Goal: Information Seeking & Learning: Find specific fact

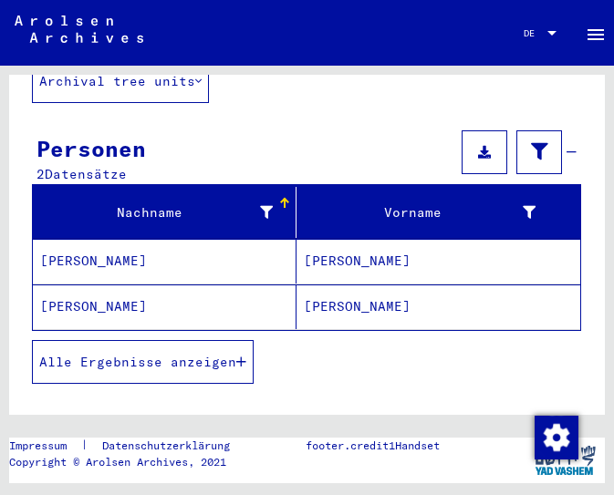
scroll to position [151, 0]
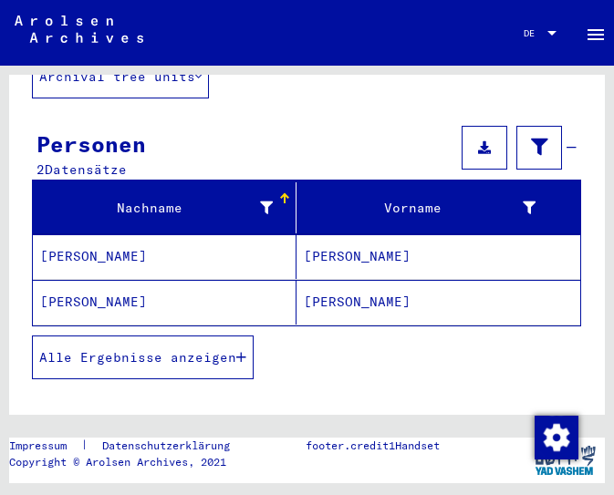
click at [164, 283] on mat-cell "[PERSON_NAME]" at bounding box center [165, 302] width 264 height 45
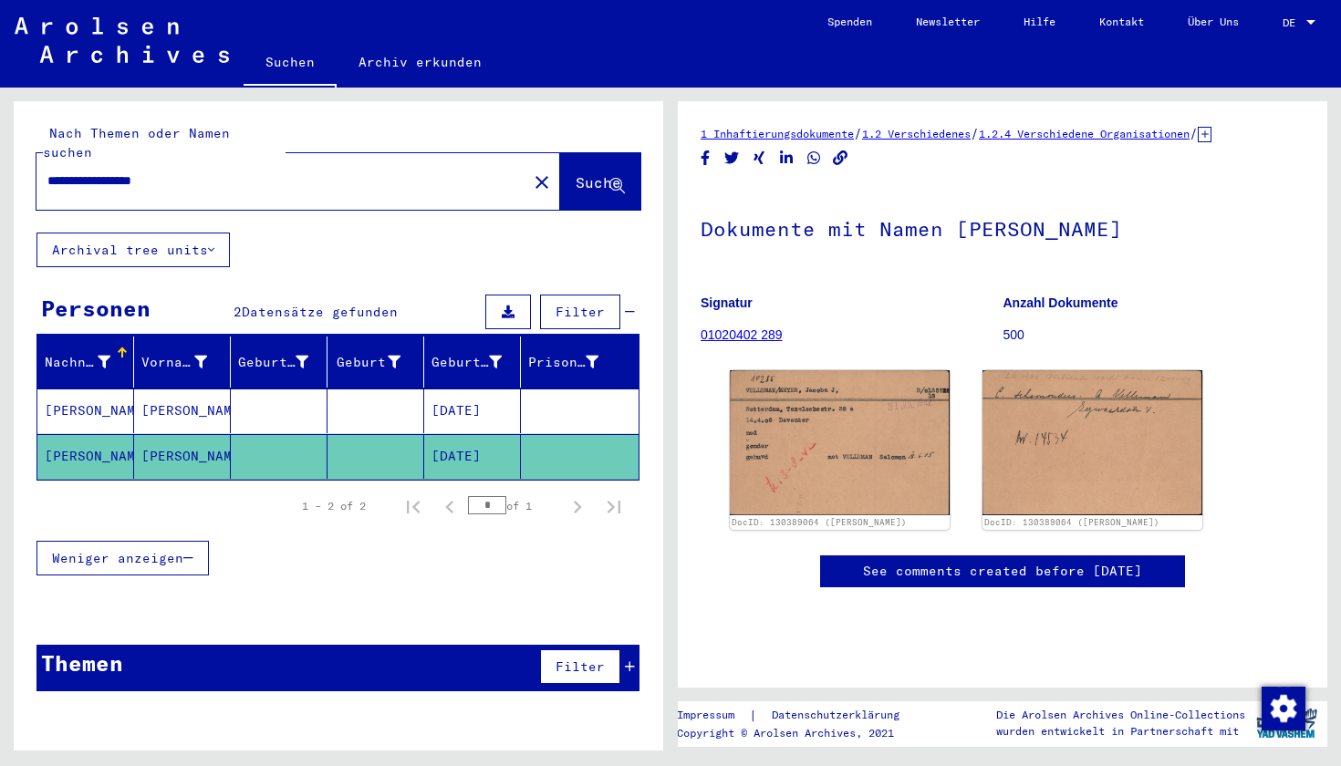
scroll to position [116, 0]
click at [613, 367] on img at bounding box center [839, 442] width 231 height 151
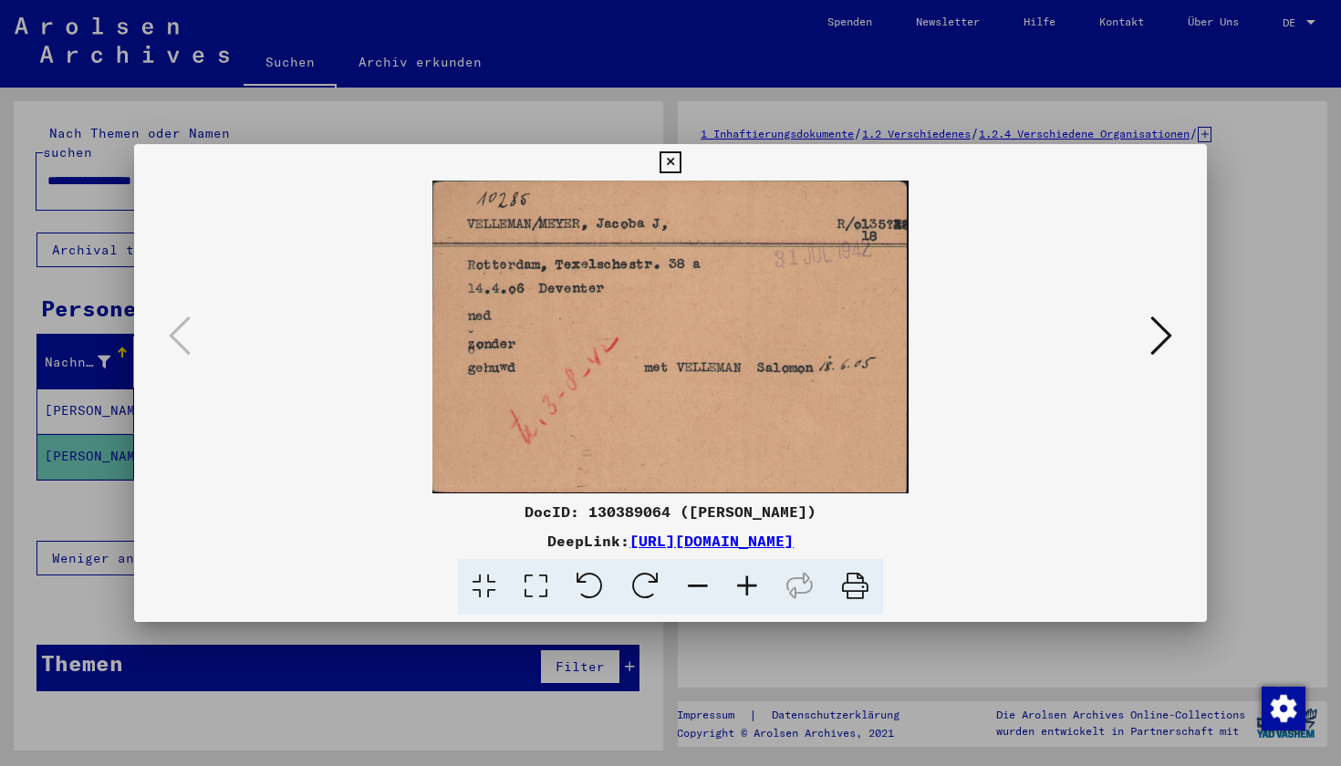
click at [613, 330] on icon at bounding box center [1161, 336] width 22 height 44
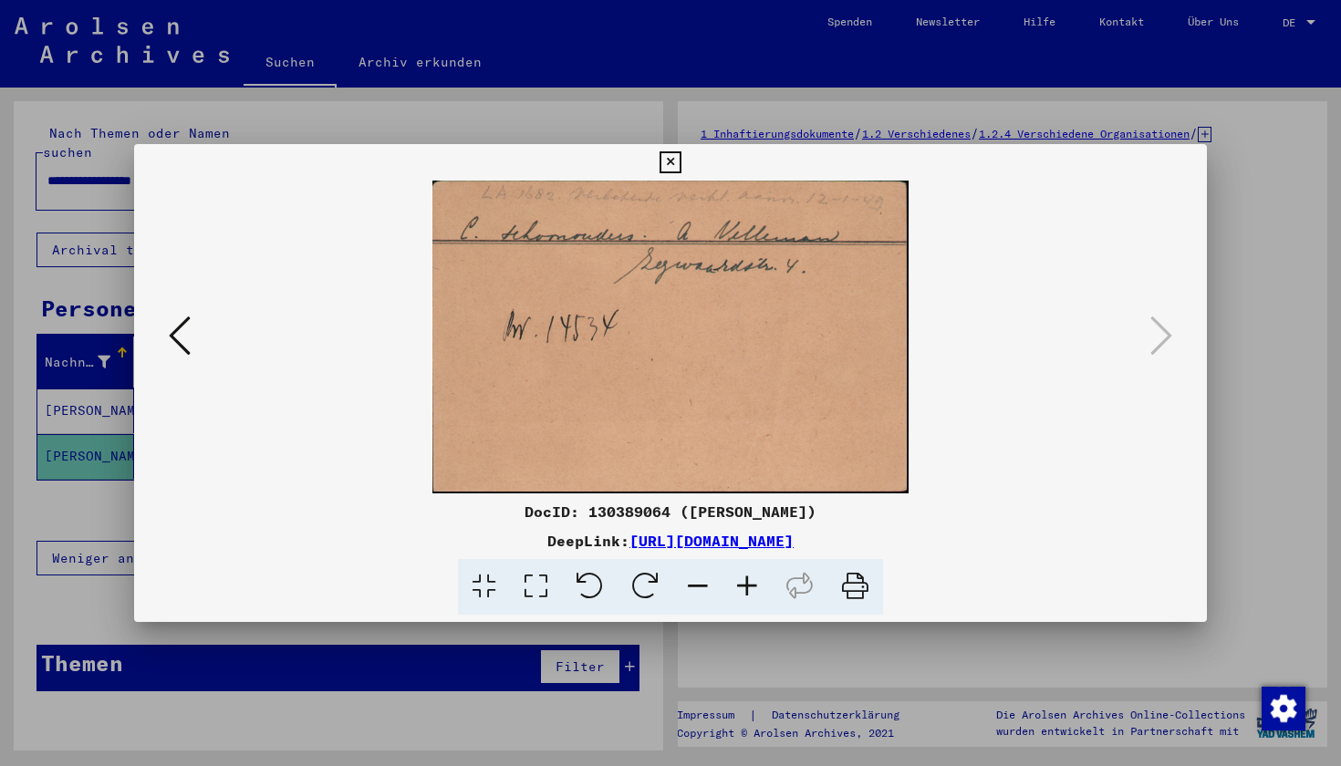
click at [179, 330] on icon at bounding box center [180, 336] width 22 height 44
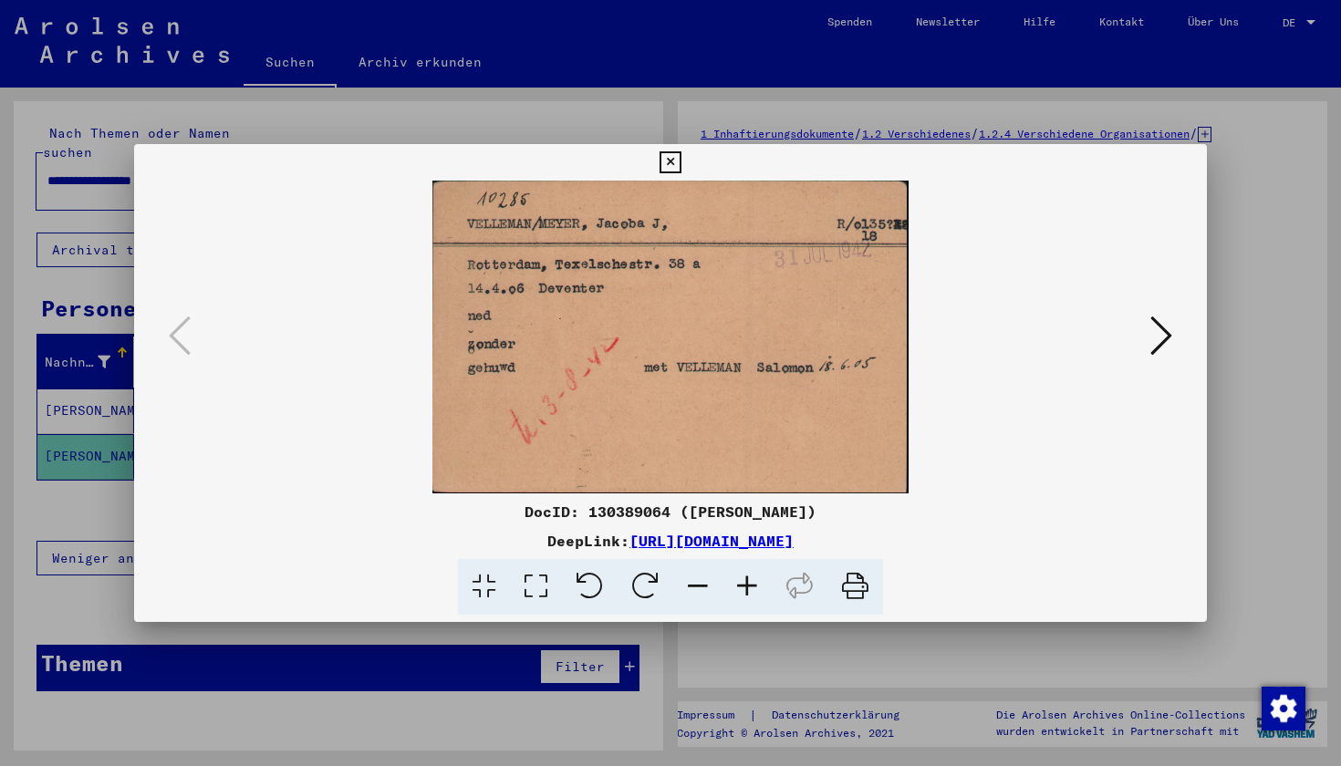
click at [613, 155] on icon at bounding box center [670, 162] width 21 height 22
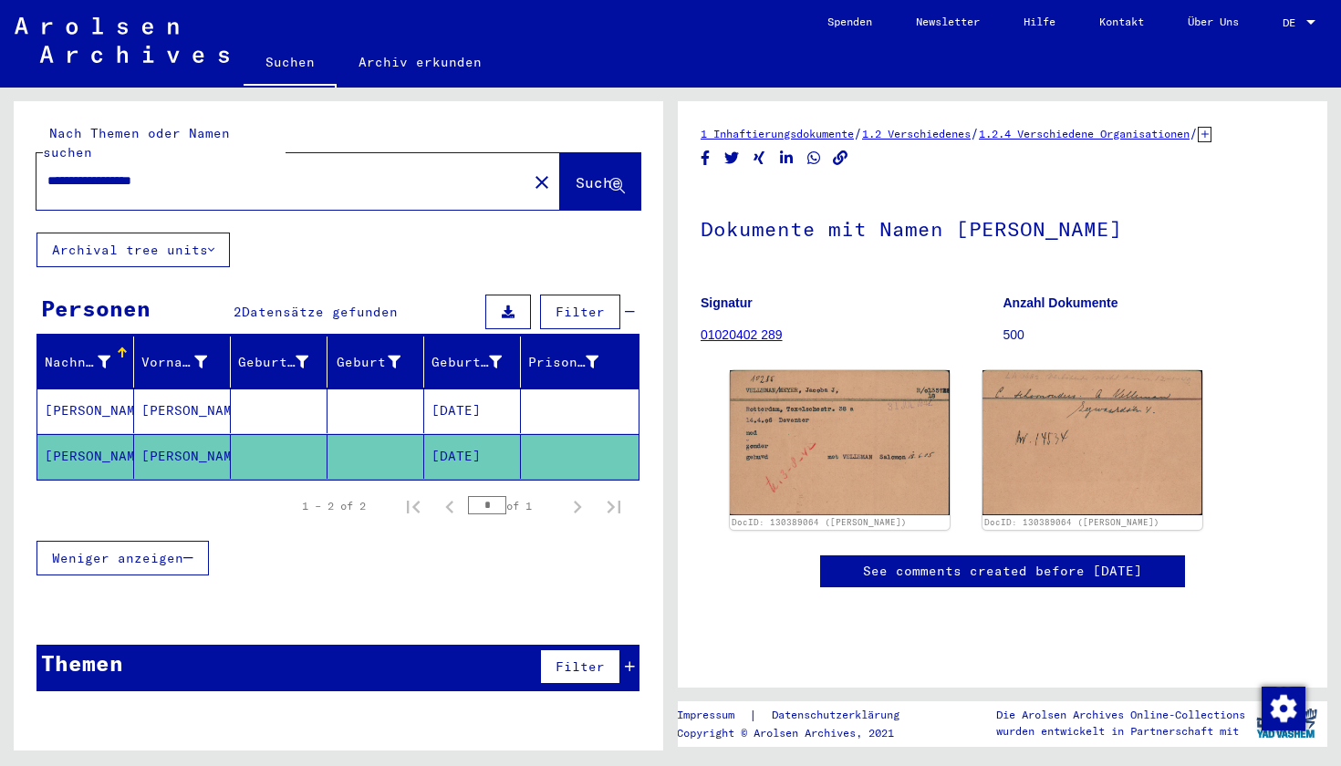
drag, startPoint x: 192, startPoint y: 163, endPoint x: 2, endPoint y: 164, distance: 189.8
click at [2, 164] on div "**********" at bounding box center [335, 419] width 671 height 663
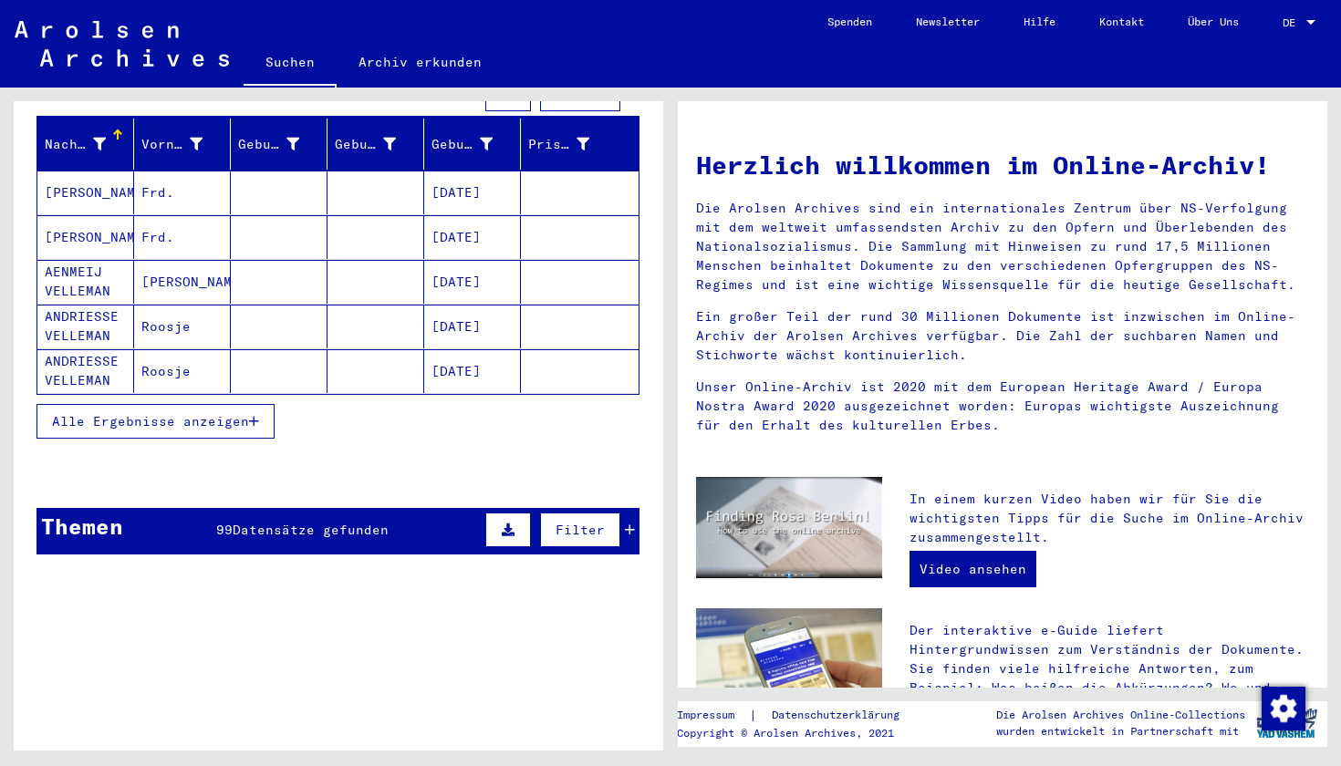
scroll to position [222, 0]
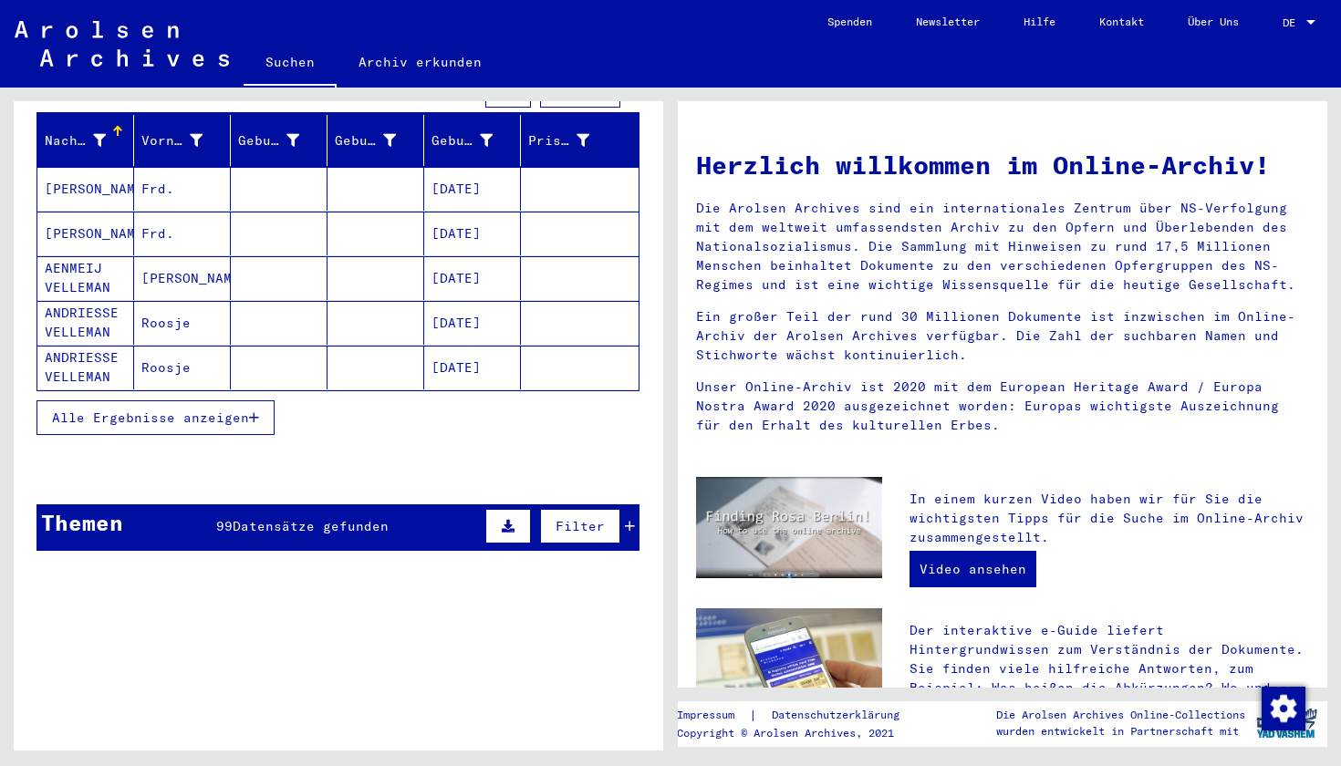
click at [197, 410] on span "Alle Ergebnisse anzeigen" at bounding box center [150, 418] width 197 height 16
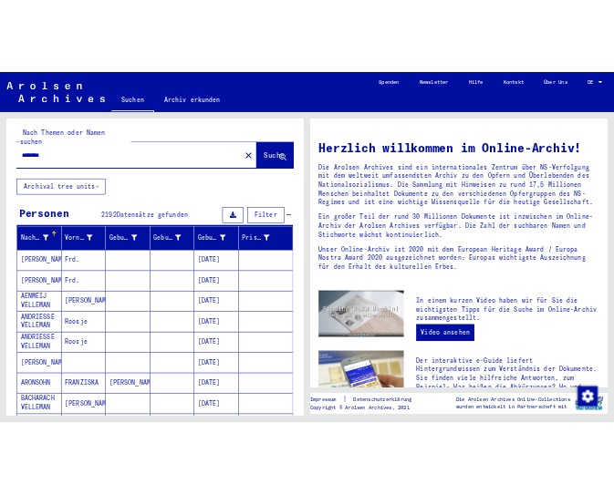
scroll to position [0, 0]
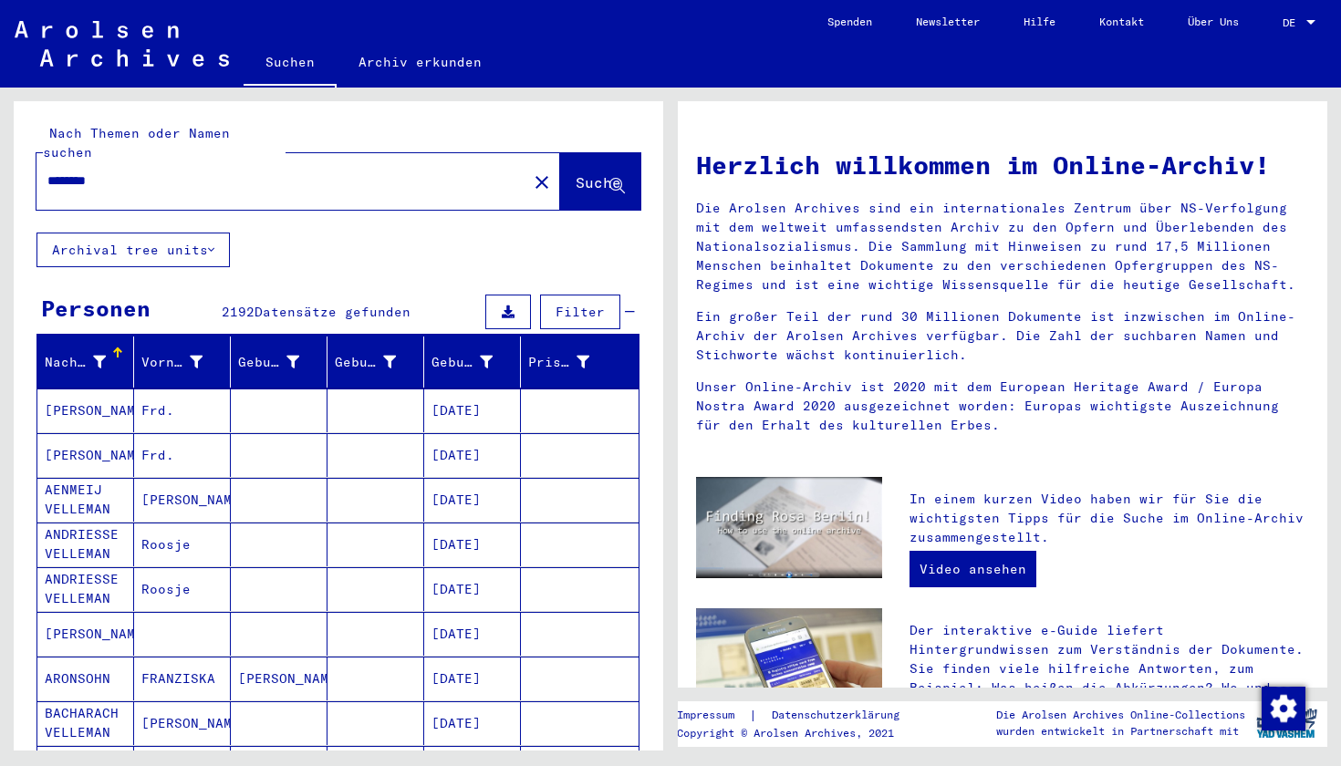
click at [48, 172] on input "********" at bounding box center [276, 181] width 458 height 19
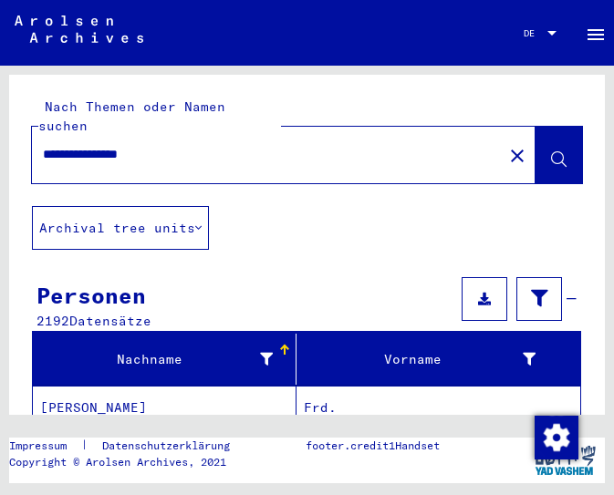
type input "**********"
click at [565, 152] on icon at bounding box center [559, 160] width 16 height 16
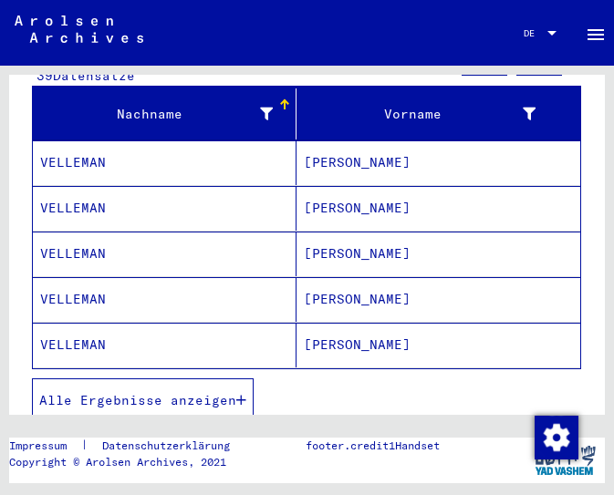
scroll to position [247, 0]
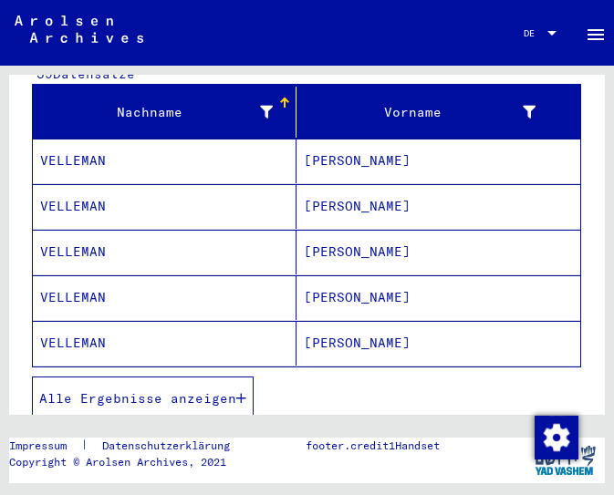
click at [171, 148] on mat-cell "VELLEMAN" at bounding box center [165, 161] width 264 height 45
